Goal: Task Accomplishment & Management: Manage account settings

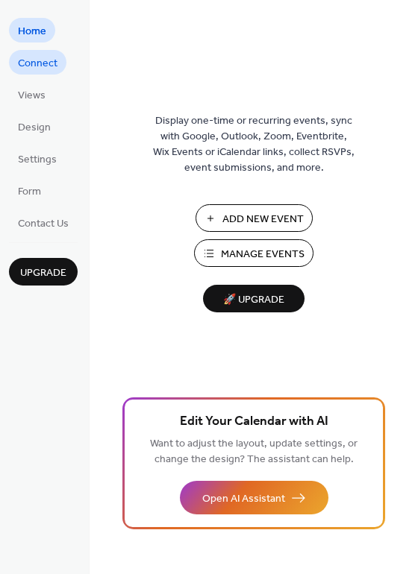
click at [37, 62] on span "Connect" at bounding box center [38, 64] width 40 height 16
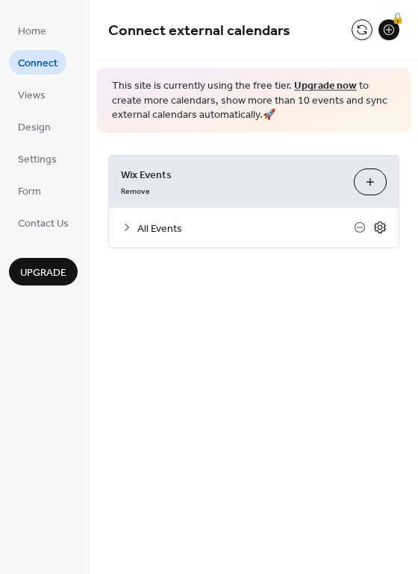
click at [374, 223] on icon at bounding box center [379, 227] width 13 height 13
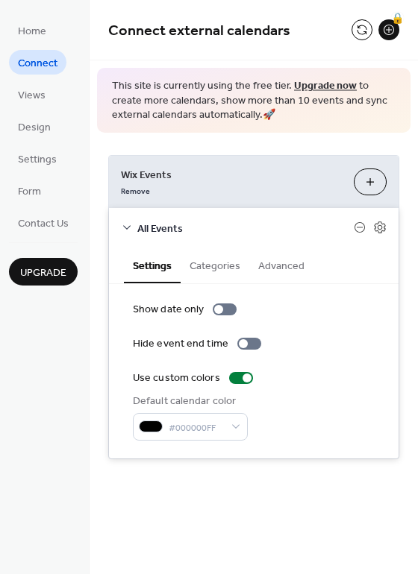
click at [233, 263] on button "Categories" at bounding box center [214, 265] width 69 height 34
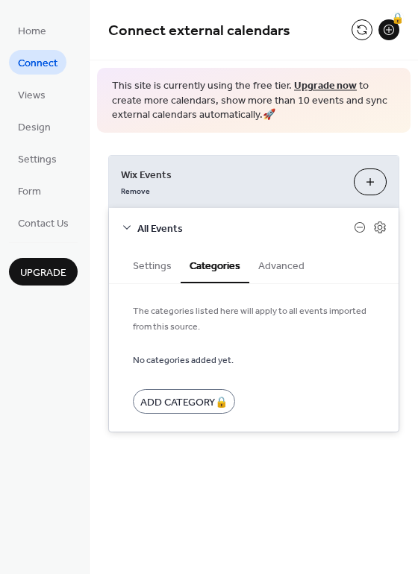
click at [274, 266] on button "Advanced" at bounding box center [281, 265] width 64 height 34
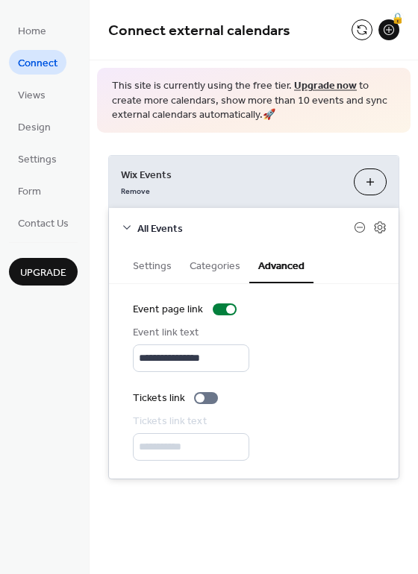
click at [161, 258] on button "Settings" at bounding box center [152, 265] width 57 height 34
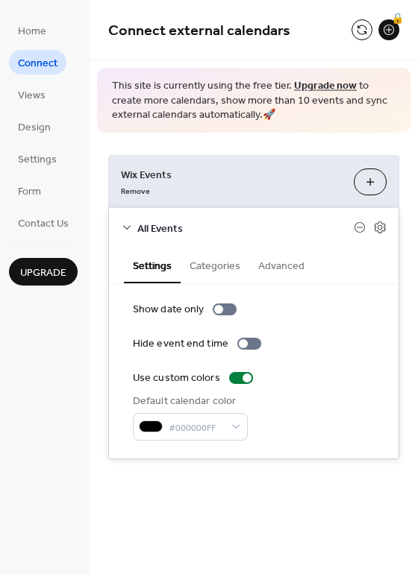
click at [125, 226] on icon at bounding box center [127, 227] width 12 height 12
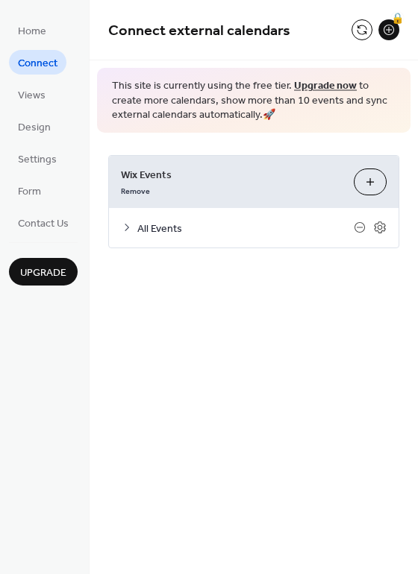
click at [23, 77] on ul "Home Connect Views Design Settings Form Contact Us" at bounding box center [43, 126] width 69 height 217
click at [46, 95] on link "Views" at bounding box center [31, 94] width 45 height 25
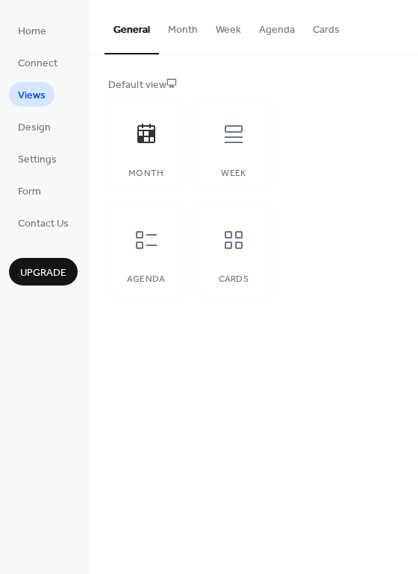
click at [177, 28] on button "Month" at bounding box center [183, 26] width 48 height 53
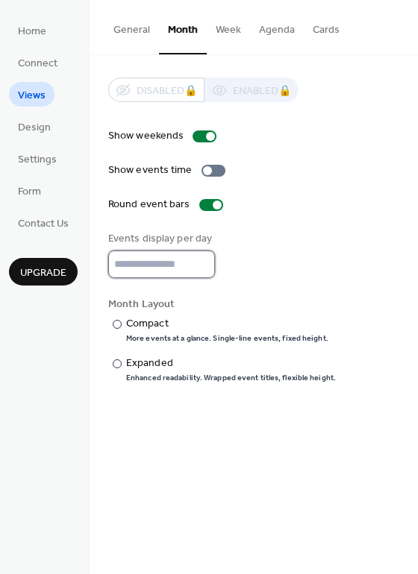
click at [199, 261] on input "*" at bounding box center [161, 265] width 107 height 28
type input "*"
click at [199, 261] on input "*" at bounding box center [161, 265] width 107 height 28
click at [357, 221] on div "Show weekends Show events time Round event bars Events display per day * Month …" at bounding box center [253, 255] width 291 height 255
click at [216, 48] on button "Week" at bounding box center [228, 26] width 43 height 53
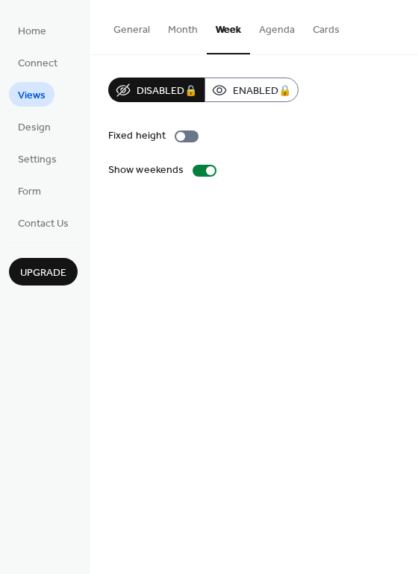
click at [270, 28] on button "Agenda" at bounding box center [277, 26] width 54 height 53
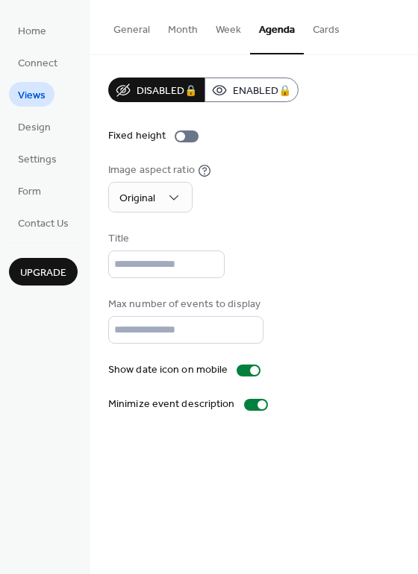
click at [183, 40] on button "Month" at bounding box center [183, 26] width 48 height 53
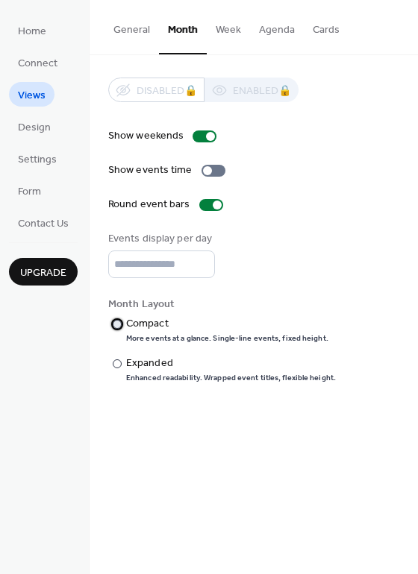
click at [268, 327] on div "Compact" at bounding box center [225, 324] width 199 height 16
